Goal: Task Accomplishment & Management: Manage account settings

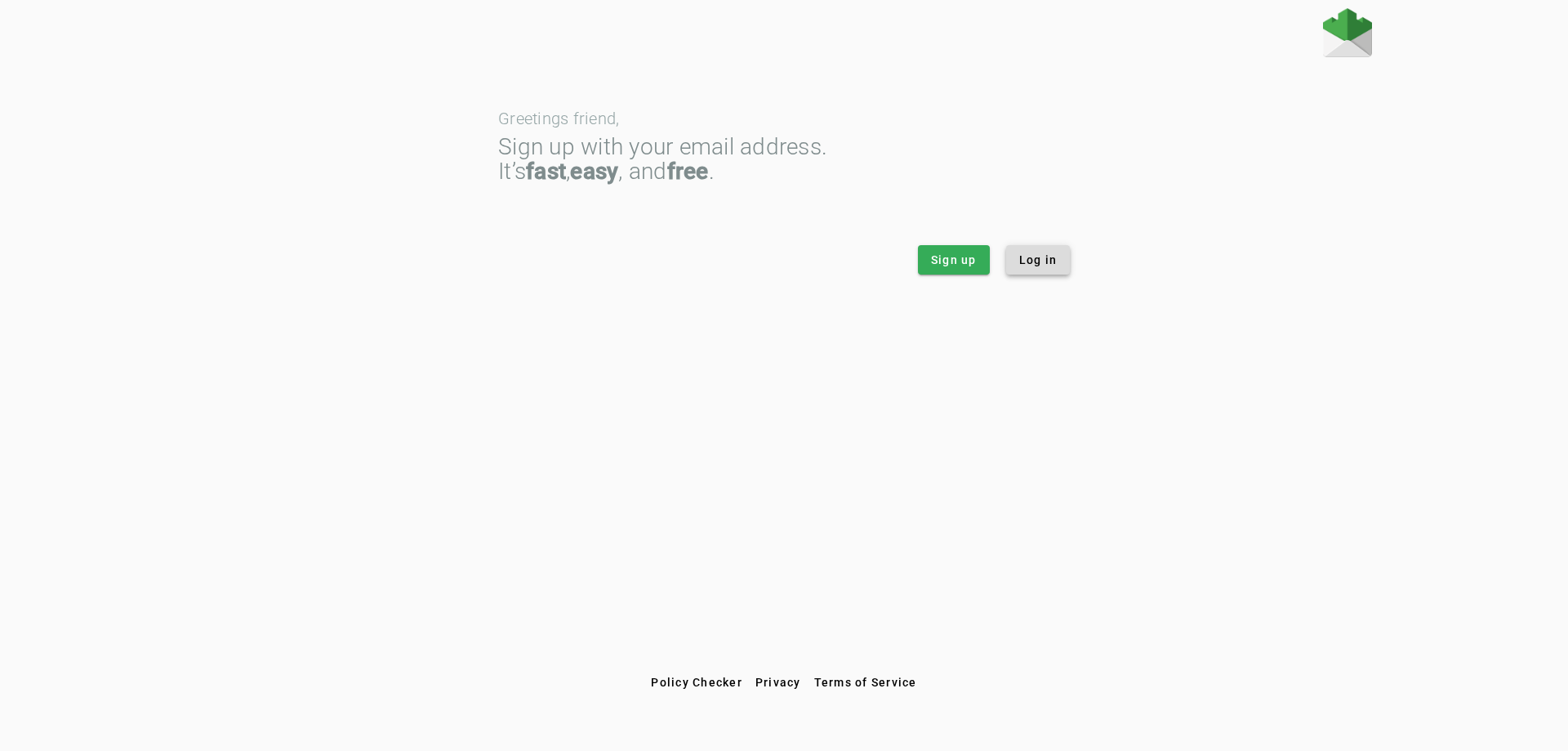
click at [1055, 267] on span "Log in" at bounding box center [1038, 260] width 39 height 16
click at [1333, 45] on img at bounding box center [1348, 33] width 49 height 49
